Goal: Task Accomplishment & Management: Use online tool/utility

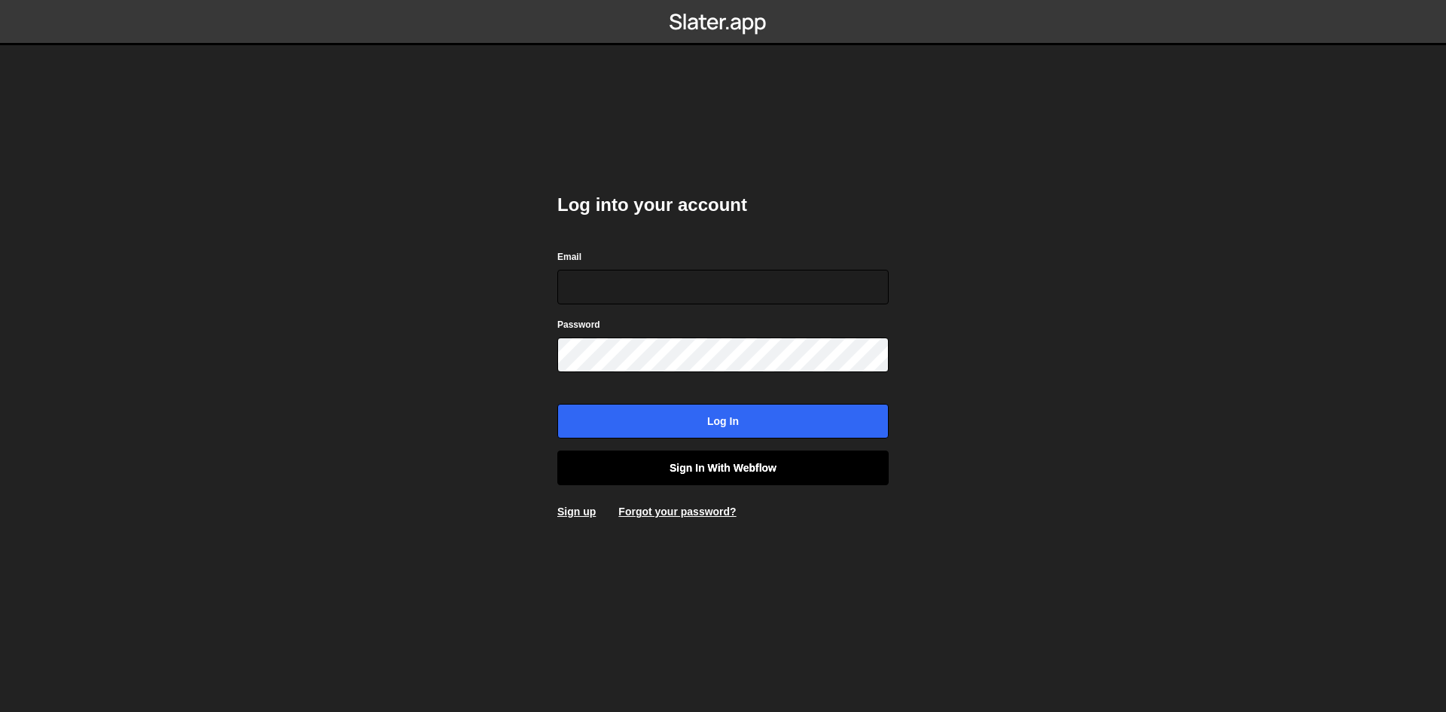
click at [780, 465] on link "Sign in with Webflow" at bounding box center [722, 467] width 331 height 35
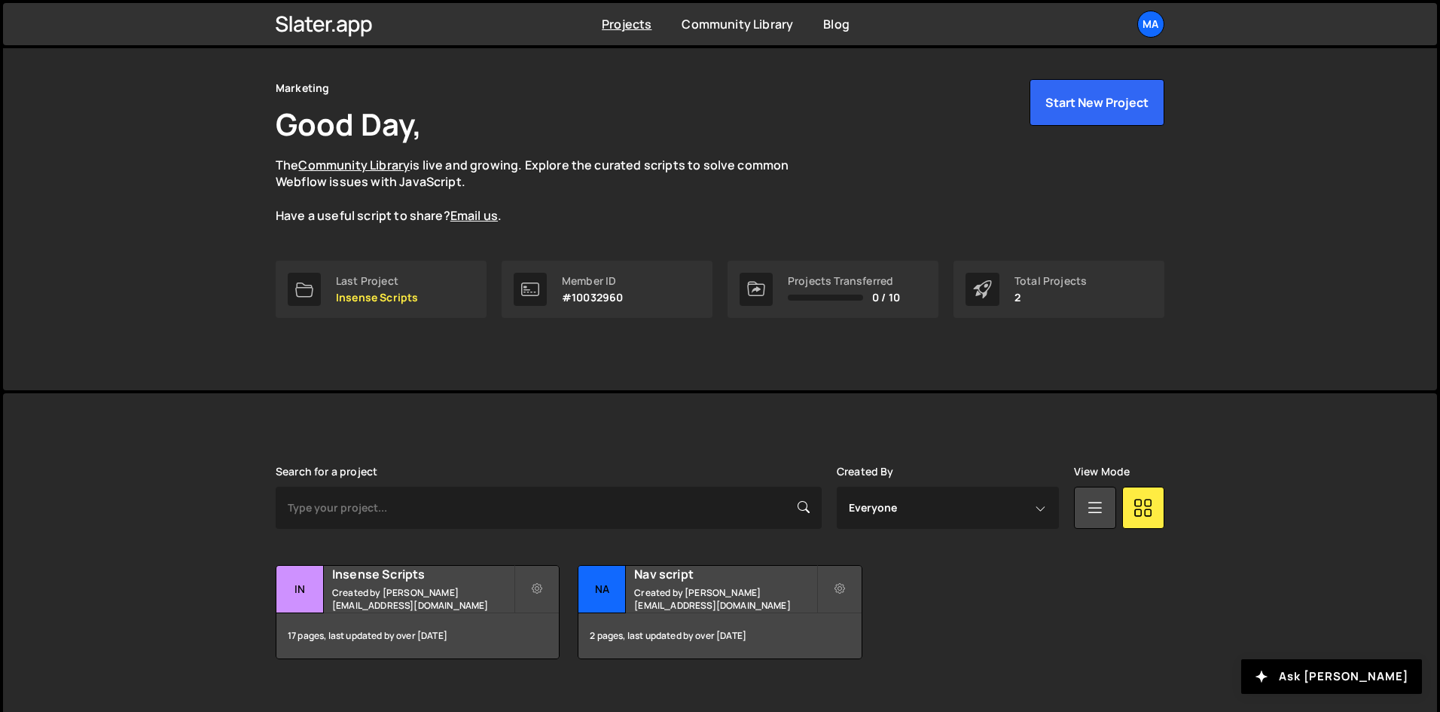
scroll to position [64, 0]
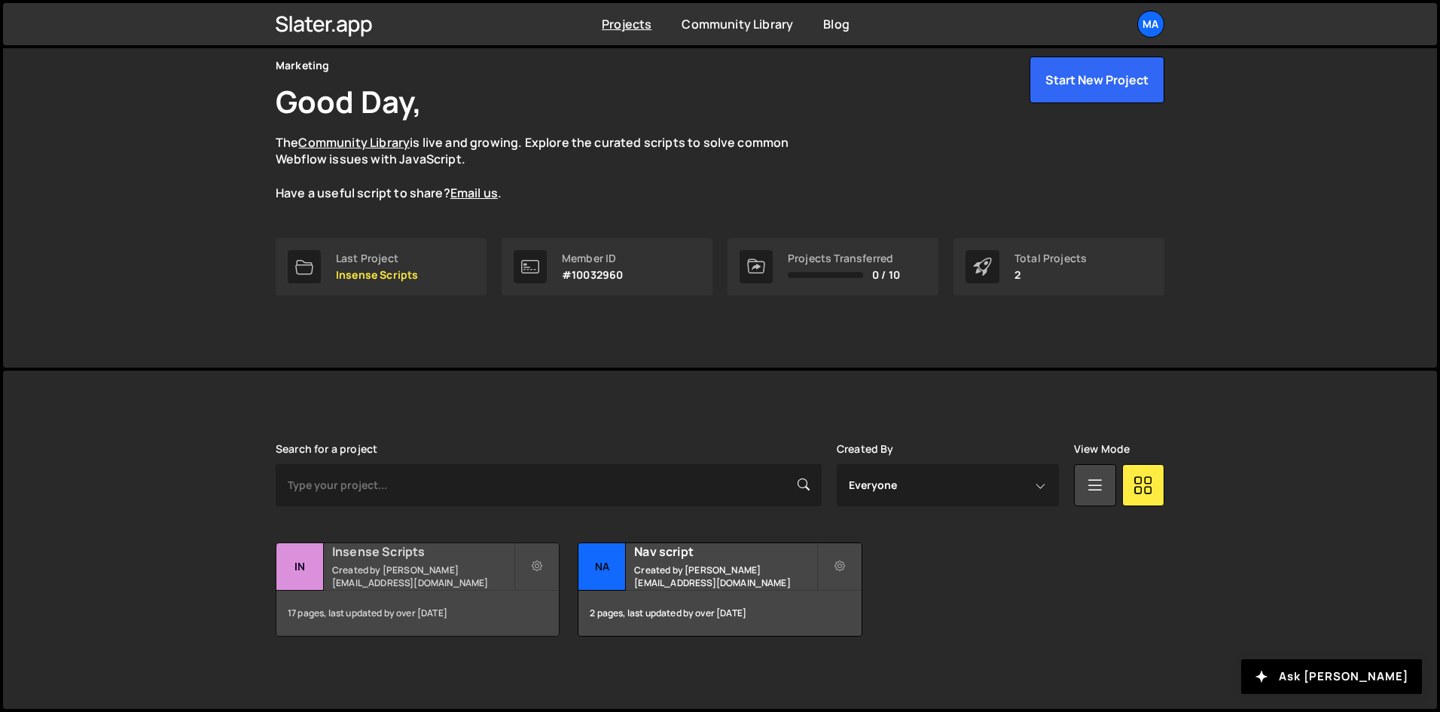
click at [468, 575] on small "Created by j.teran@insense.pro" at bounding box center [423, 576] width 182 height 26
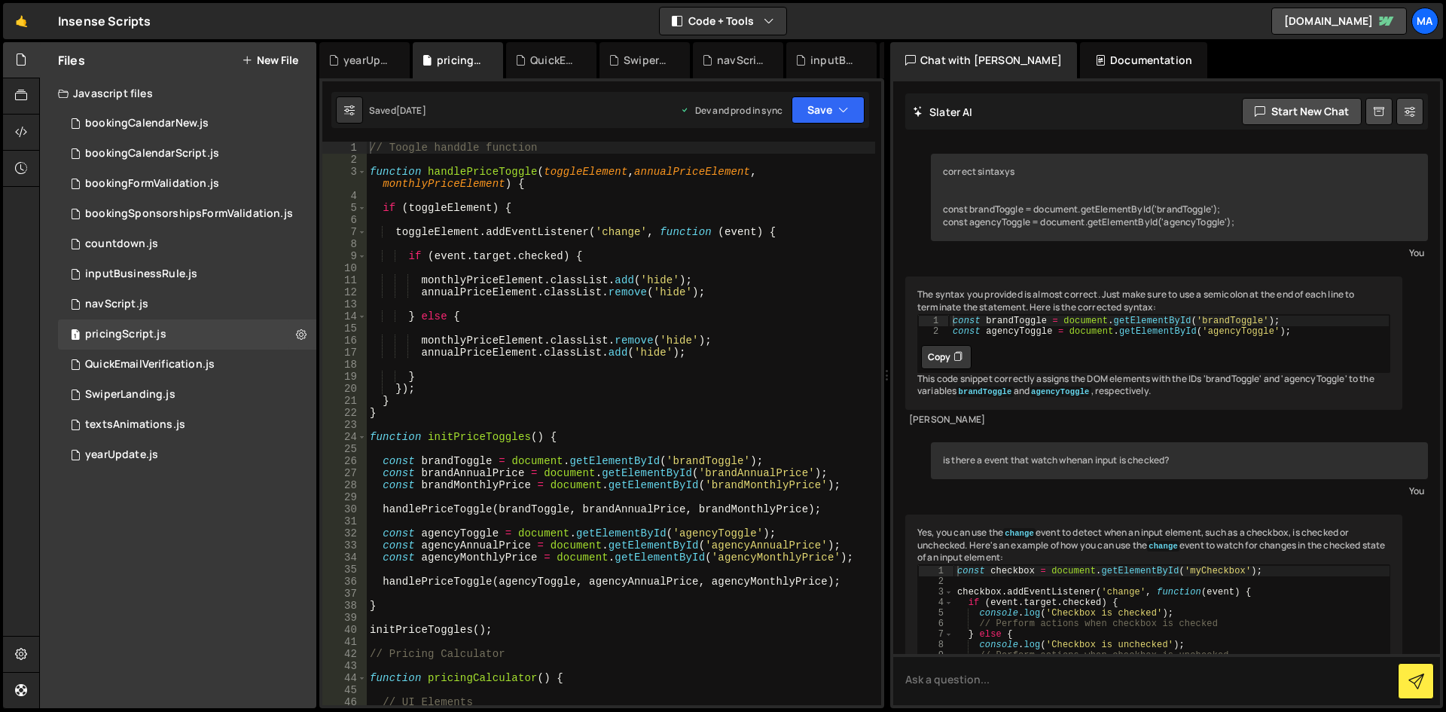
click at [263, 59] on button "New File" at bounding box center [270, 60] width 56 height 12
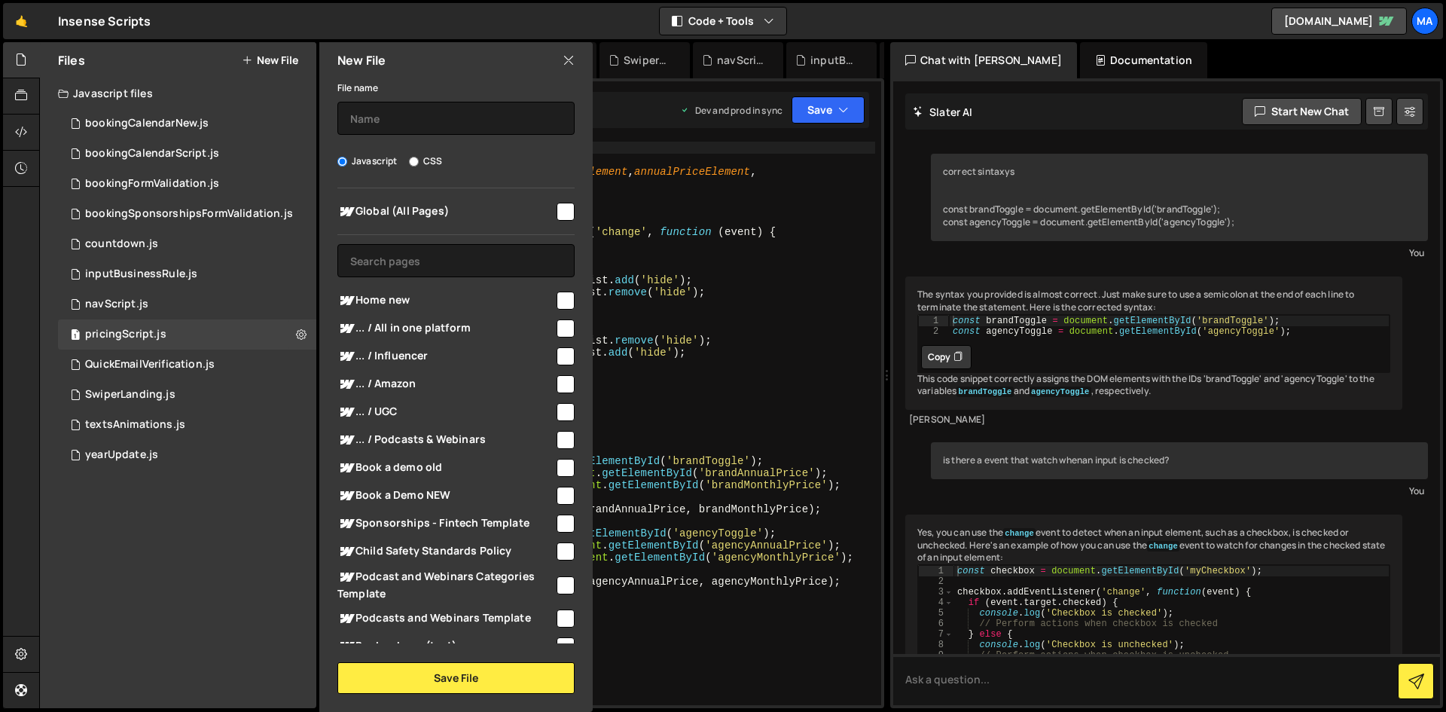
scroll to position [34008, 0]
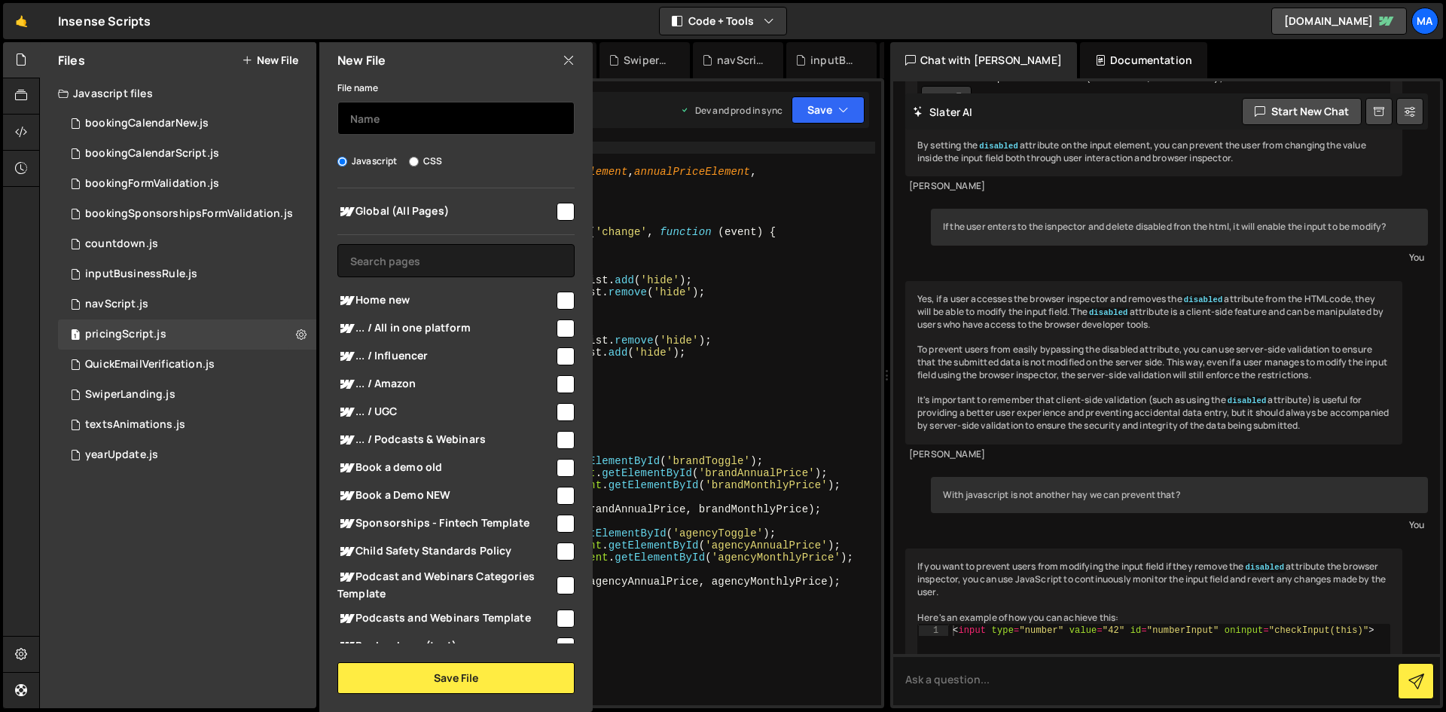
click at [405, 113] on input "text" at bounding box center [455, 118] width 237 height 33
type input "currentYearScript"
click at [503, 164] on div "Javascript CSS" at bounding box center [455, 161] width 237 height 15
click at [560, 212] on input "checkbox" at bounding box center [566, 212] width 18 height 18
checkbox input "true"
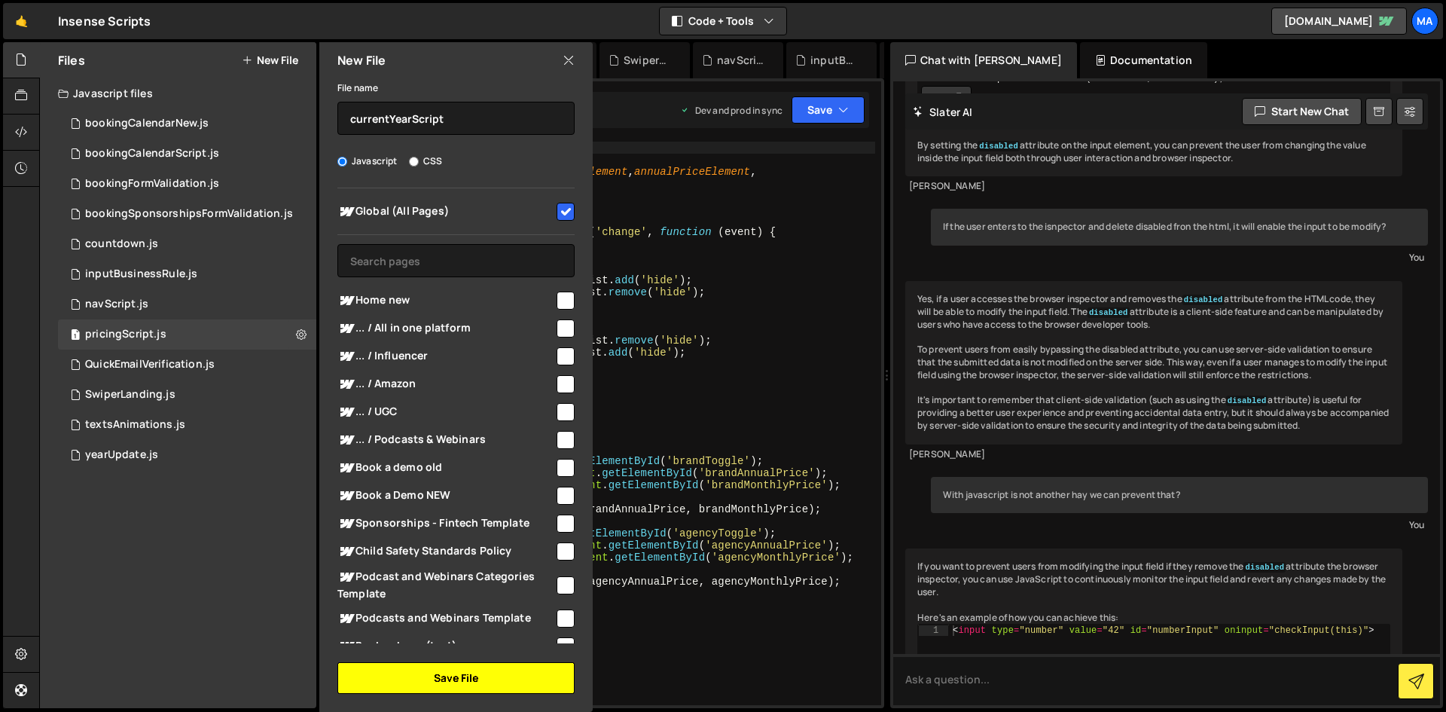
click at [484, 682] on button "Save File" at bounding box center [455, 678] width 237 height 32
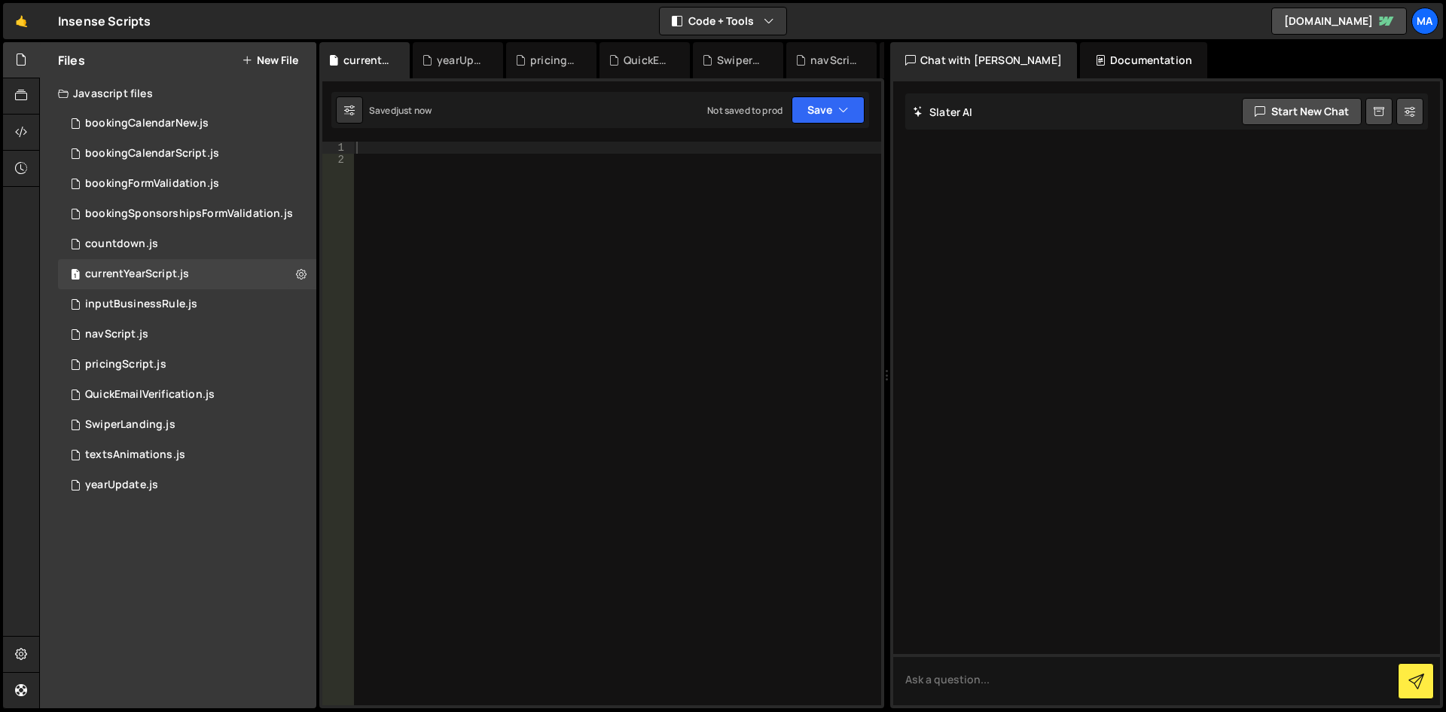
click at [615, 354] on div at bounding box center [617, 435] width 528 height 587
click at [518, 152] on div at bounding box center [617, 435] width 528 height 587
paste textarea "});"
type textarea "});"
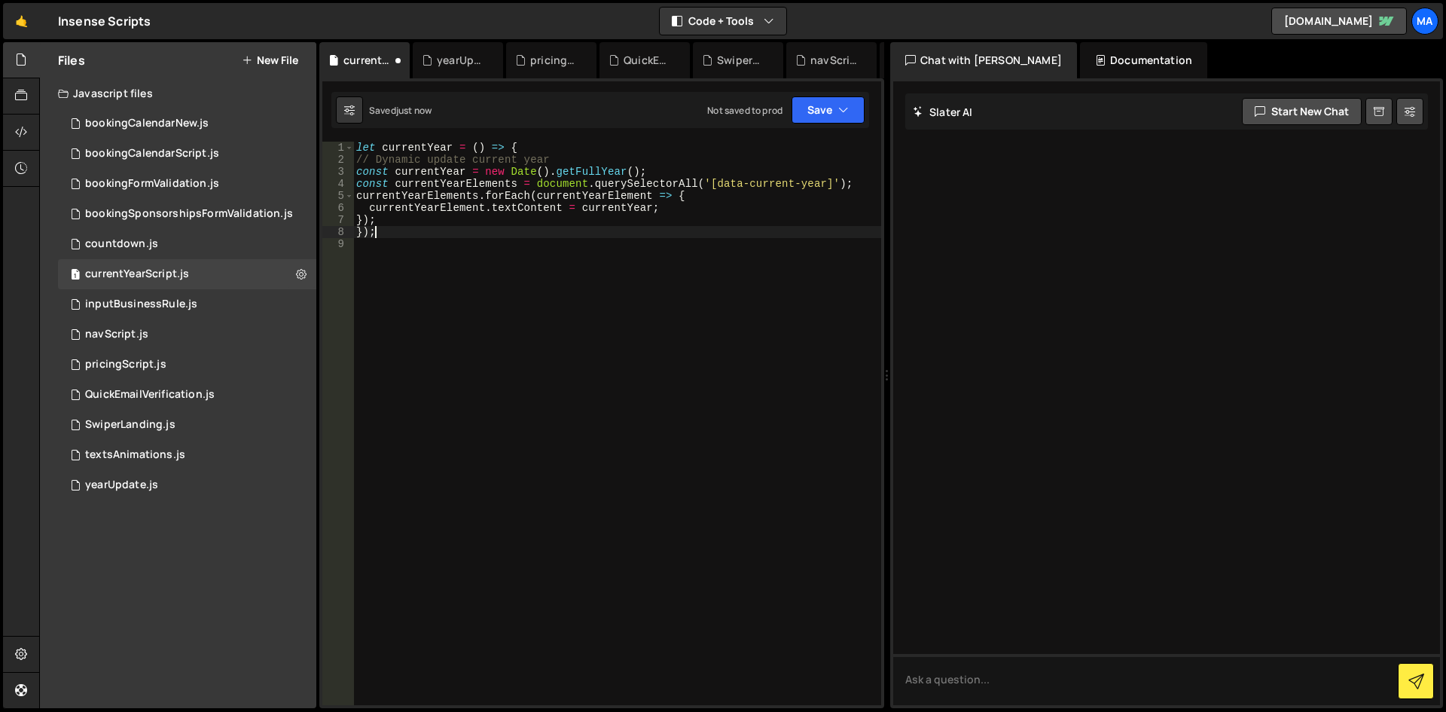
click at [508, 247] on div "let currentYear = ( ) => { // Dynamic update current year const currentYear = n…" at bounding box center [617, 435] width 528 height 587
drag, startPoint x: 706, startPoint y: 181, endPoint x: 822, endPoint y: 185, distance: 116.0
click at [822, 185] on div "let currentYear = ( ) => { // Dynamic update current year const currentYear = n…" at bounding box center [617, 435] width 528 height 587
click at [735, 180] on div "let currentYear = ( ) => { // Dynamic update current year const currentYear = n…" at bounding box center [617, 423] width 528 height 563
drag, startPoint x: 713, startPoint y: 181, endPoint x: 737, endPoint y: 181, distance: 24.1
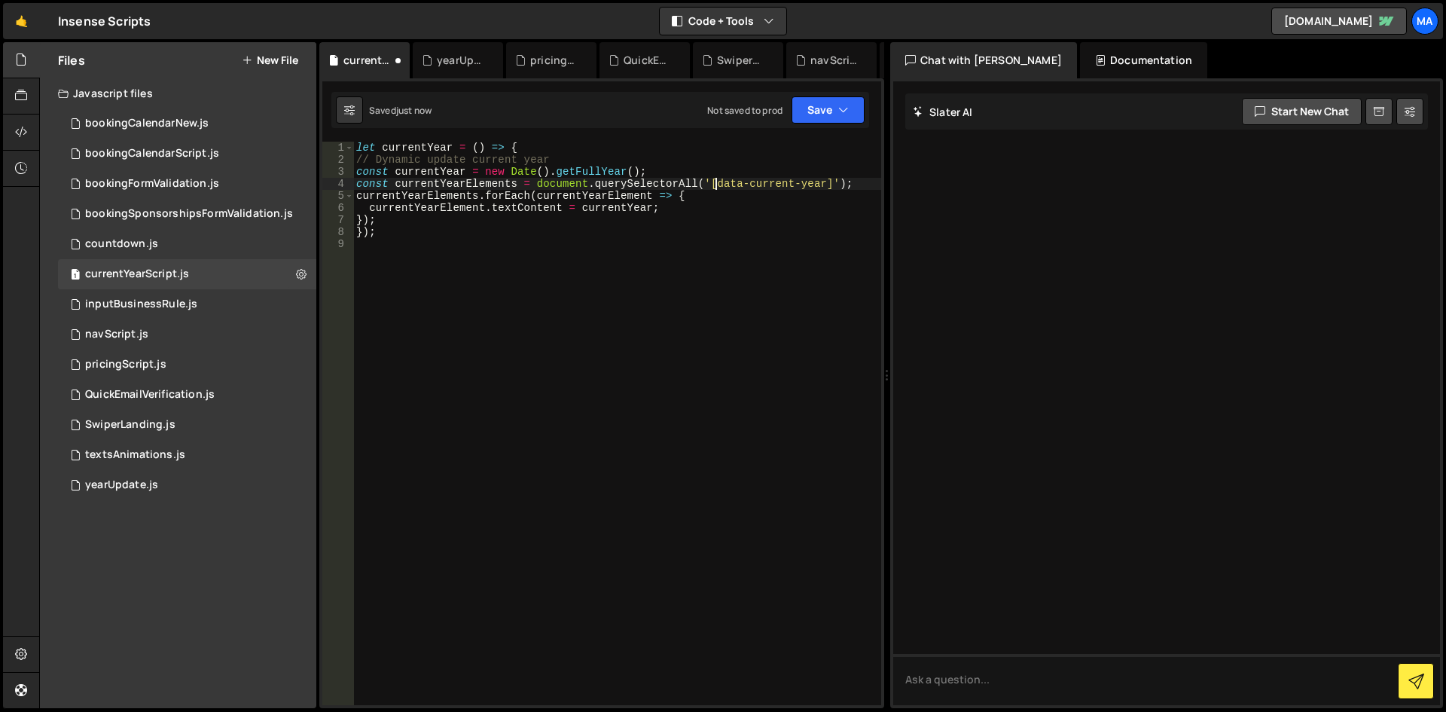
click at [737, 181] on div "let currentYear = ( ) => { // Dynamic update current year const currentYear = n…" at bounding box center [617, 435] width 528 height 587
drag, startPoint x: 711, startPoint y: 182, endPoint x: 813, endPoint y: 186, distance: 102.5
click at [813, 186] on div "Debug Explain Copy currentYearScript.js yearUpdate.js pricingScript.js QuickEma…" at bounding box center [601, 375] width 565 height 667
click at [669, 237] on div "let currentYear = ( ) => { // Dynamic update current year const currentYear = n…" at bounding box center [617, 435] width 528 height 587
type textarea "});"
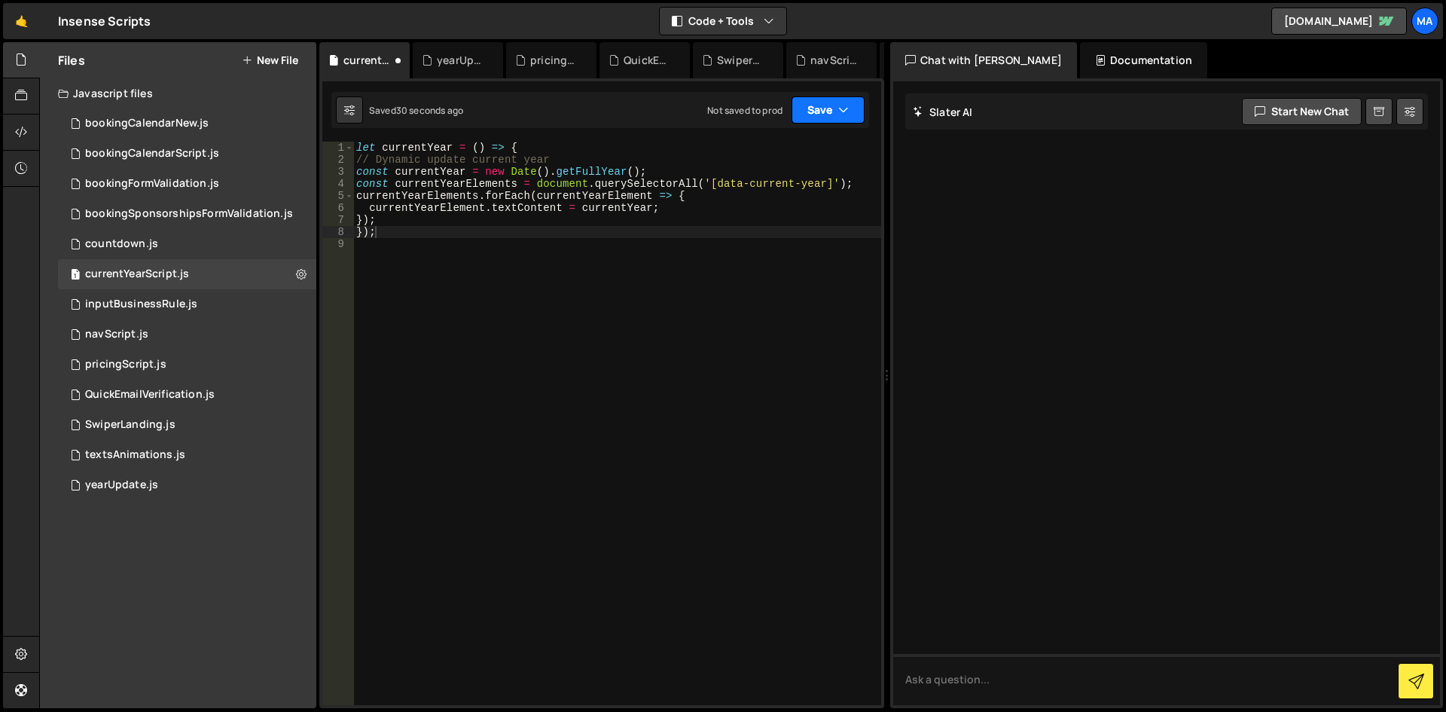
click at [819, 113] on button "Save" at bounding box center [828, 109] width 73 height 27
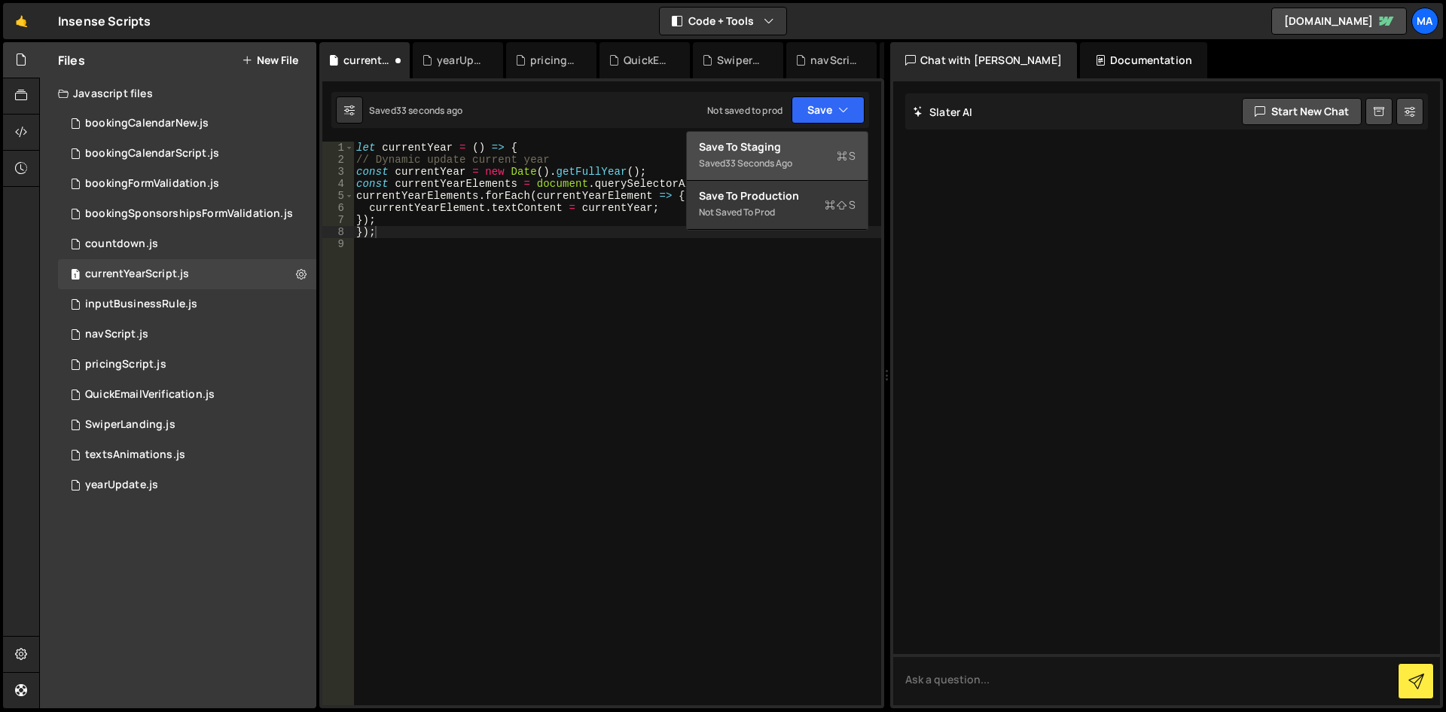
click at [801, 146] on div "Save to Staging S" at bounding box center [777, 146] width 157 height 15
